Goal: Consume media (video, audio)

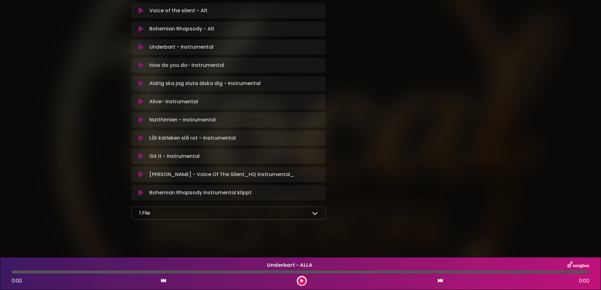
scroll to position [693, 0]
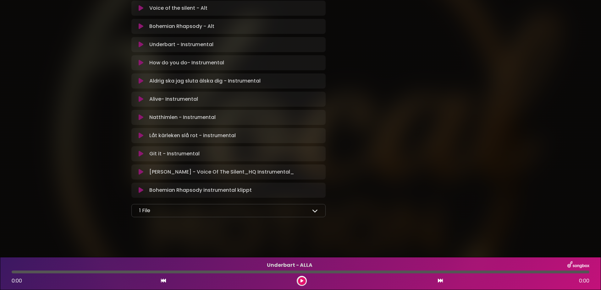
click at [308, 211] on div "1 File" at bounding box center [228, 211] width 178 height 8
click at [314, 211] on icon at bounding box center [315, 211] width 6 height 6
drag, startPoint x: 101, startPoint y: 228, endPoint x: 61, endPoint y: 228, distance: 40.2
click at [159, 225] on span "Samlingstext10.pdf" at bounding box center [171, 225] width 46 height 7
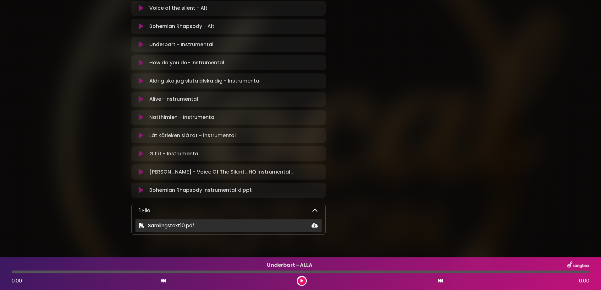
click at [313, 225] on icon at bounding box center [314, 225] width 6 height 5
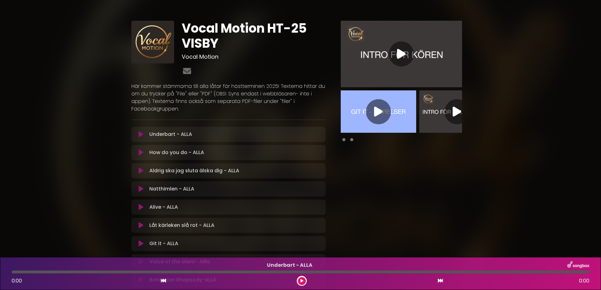
scroll to position [0, 0]
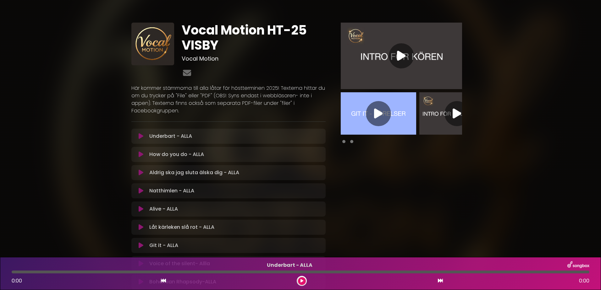
click at [405, 53] on icon at bounding box center [401, 55] width 8 height 11
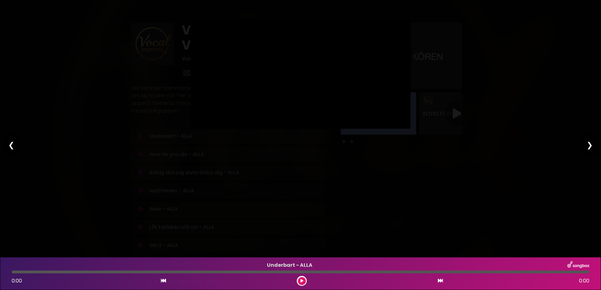
type input "*****"
click at [410, 216] on div "Pause Play % buffered 00:12 01:22 06:16 Exit fullscreen Enter fullscreen Play ❮…" at bounding box center [300, 145] width 601 height 290
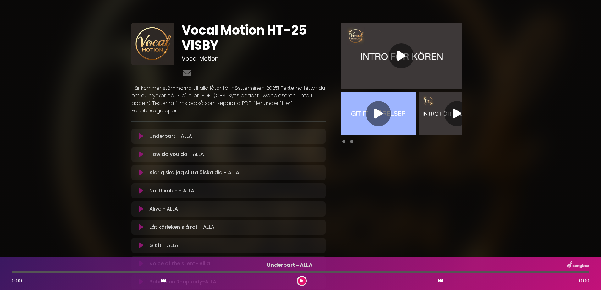
click at [406, 55] on div at bounding box center [401, 55] width 25 height 25
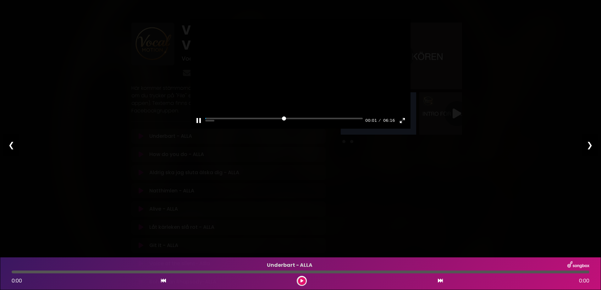
click at [256, 118] on div at bounding box center [300, 74] width 220 height 110
drag, startPoint x: 208, startPoint y: 131, endPoint x: 274, endPoint y: 134, distance: 65.4
click at [274, 124] on input "Seek" at bounding box center [283, 121] width 157 height 6
click at [303, 77] on button "Play" at bounding box center [300, 73] width 15 height 15
drag, startPoint x: 275, startPoint y: 131, endPoint x: 260, endPoint y: 131, distance: 14.5
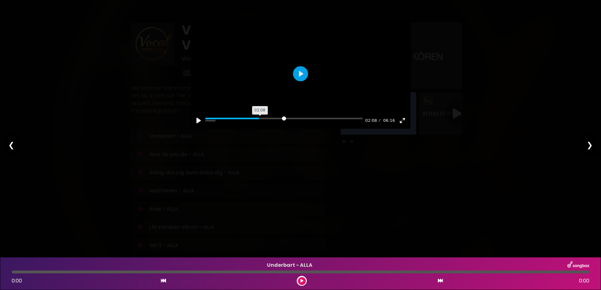
click at [260, 124] on input "Seek" at bounding box center [283, 121] width 157 height 6
drag, startPoint x: 262, startPoint y: 131, endPoint x: 241, endPoint y: 133, distance: 21.2
click at [241, 124] on input "Seek" at bounding box center [283, 121] width 157 height 6
drag, startPoint x: 250, startPoint y: 132, endPoint x: 232, endPoint y: 133, distance: 17.7
click at [232, 124] on input "Seek" at bounding box center [283, 121] width 157 height 6
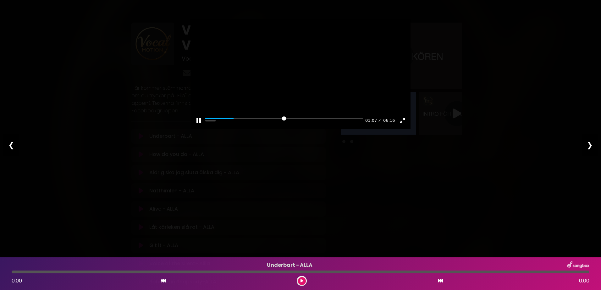
click at [329, 68] on div at bounding box center [300, 74] width 220 height 110
click at [301, 78] on button "Play" at bounding box center [300, 73] width 15 height 15
click at [297, 103] on div at bounding box center [300, 74] width 220 height 110
click at [302, 79] on button "Play" at bounding box center [300, 73] width 15 height 15
click at [300, 79] on div at bounding box center [300, 74] width 220 height 110
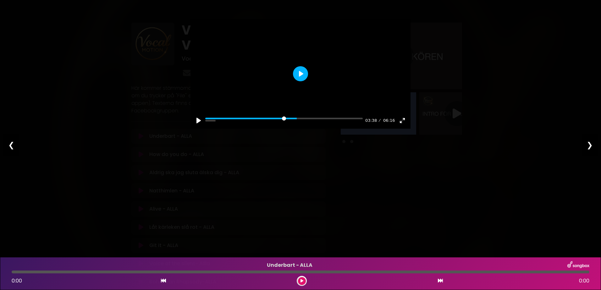
click at [303, 81] on button "Play" at bounding box center [300, 73] width 15 height 15
click at [298, 77] on div at bounding box center [300, 74] width 220 height 110
click at [295, 76] on button "Play" at bounding box center [300, 73] width 15 height 15
drag, startPoint x: 303, startPoint y: 130, endPoint x: 325, endPoint y: 134, distance: 22.9
click at [325, 124] on input "Seek" at bounding box center [283, 121] width 157 height 6
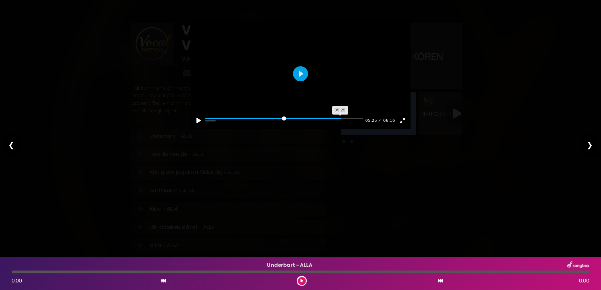
drag, startPoint x: 325, startPoint y: 133, endPoint x: 343, endPoint y: 132, distance: 18.2
click at [343, 124] on input "Seek" at bounding box center [283, 121] width 157 height 6
drag, startPoint x: 344, startPoint y: 132, endPoint x: 358, endPoint y: 133, distance: 13.5
click at [358, 124] on input "Seek" at bounding box center [283, 121] width 157 height 6
click at [200, 126] on button "Pause Play" at bounding box center [199, 121] width 10 height 10
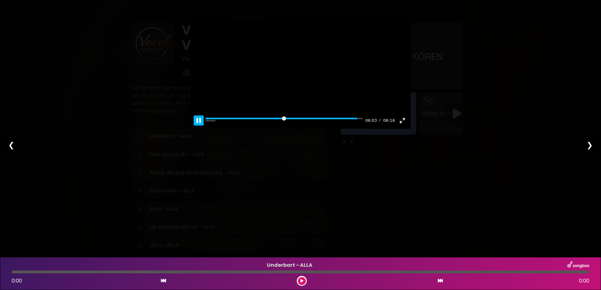
type input "*****"
click at [438, 190] on div "Pause Play % buffered 06:16 06:03 06:16 Exit fullscreen Enter fullscreen Play ❮…" at bounding box center [300, 145] width 601 height 290
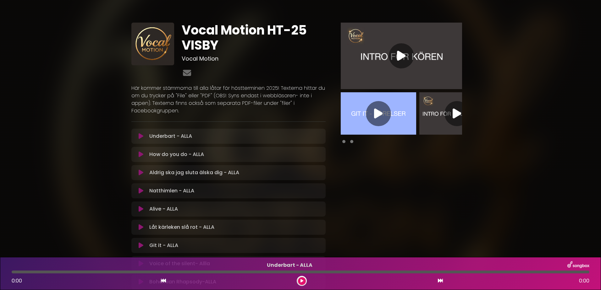
click at [379, 111] on icon at bounding box center [378, 113] width 8 height 11
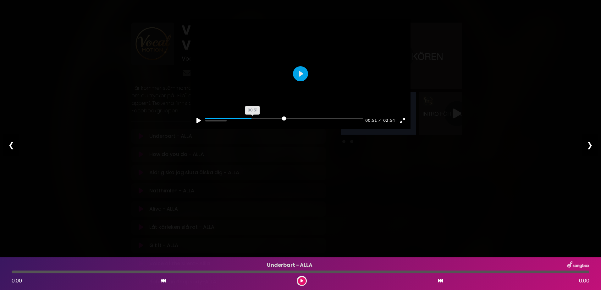
drag, startPoint x: 223, startPoint y: 133, endPoint x: 254, endPoint y: 134, distance: 31.5
type input "*****"
click at [254, 124] on input "Seek" at bounding box center [283, 121] width 157 height 6
